Goal: Information Seeking & Learning: Check status

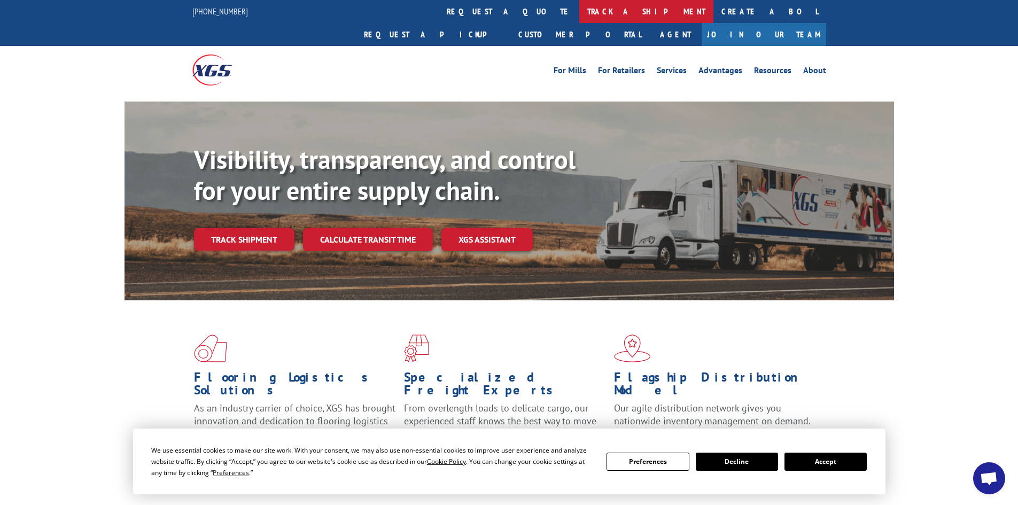
click at [579, 8] on link "track a shipment" at bounding box center [646, 11] width 134 height 23
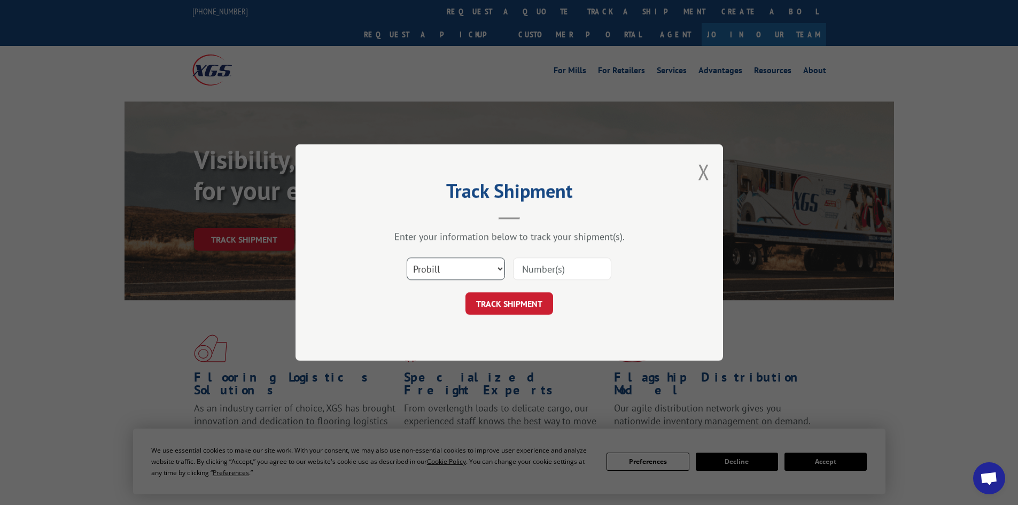
click at [473, 263] on select "Select category... Probill BOL PO" at bounding box center [456, 269] width 98 height 22
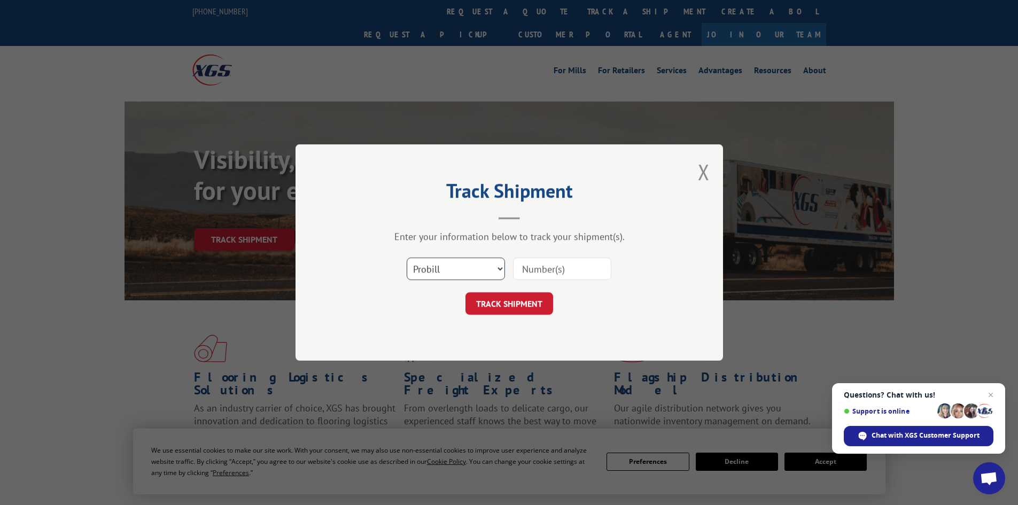
select select "bol"
click at [407, 258] on select "Select category... Probill BOL PO" at bounding box center [456, 269] width 98 height 22
click at [527, 268] on input at bounding box center [562, 269] width 98 height 22
paste input "5606522"
type input "5606522"
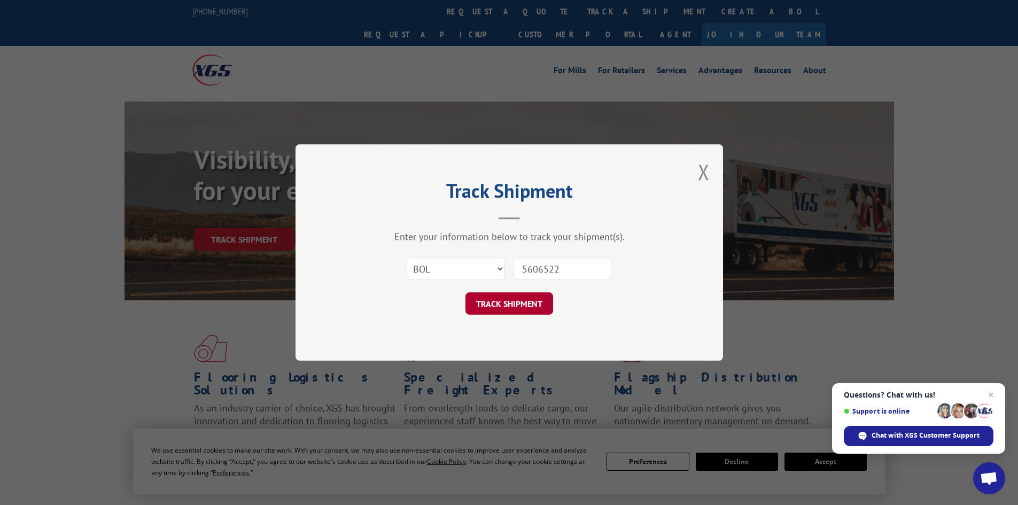
click at [497, 297] on button "TRACK SHIPMENT" at bounding box center [509, 303] width 88 height 22
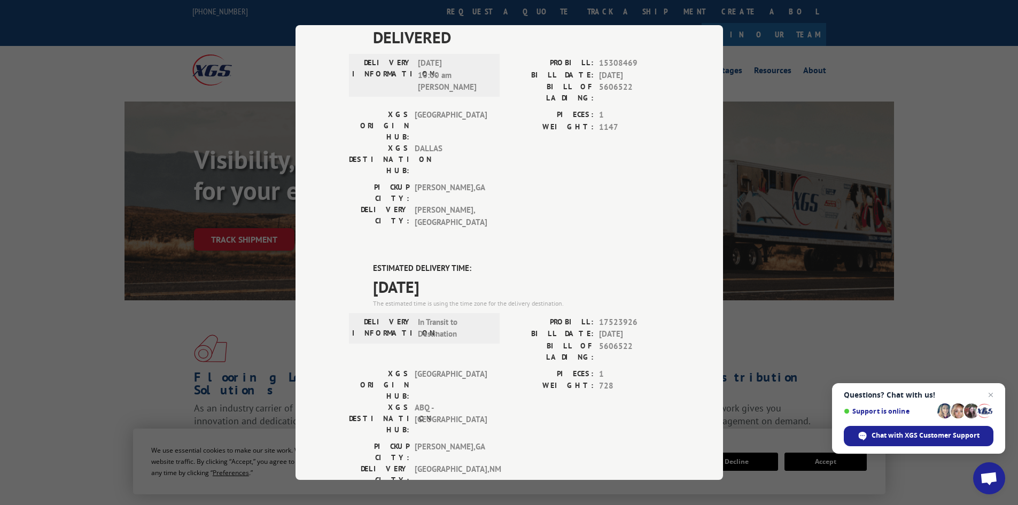
scroll to position [107, 0]
